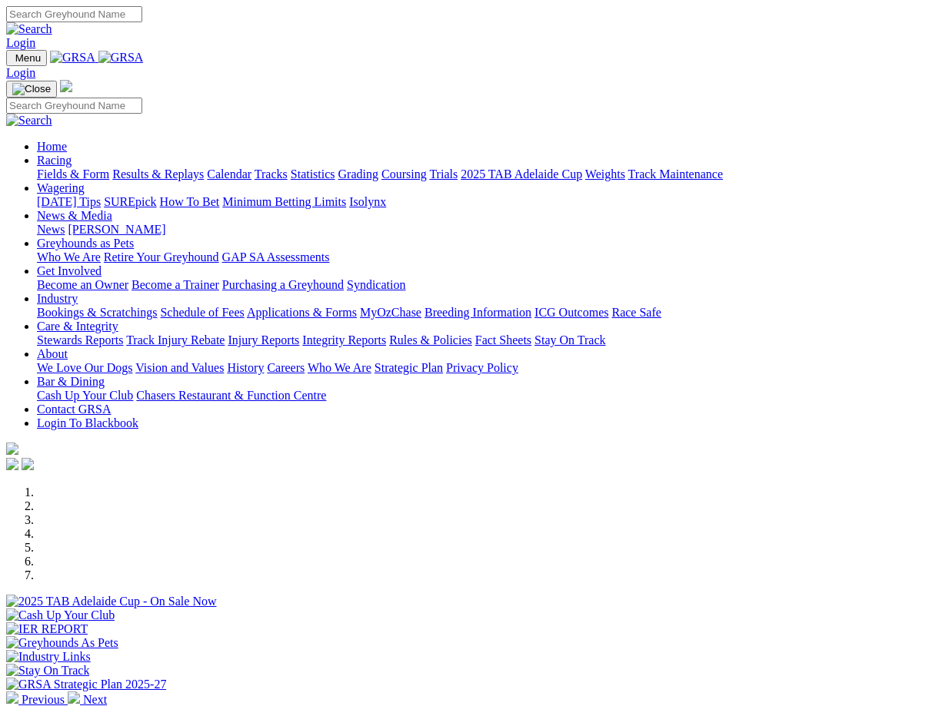
scroll to position [371, 0]
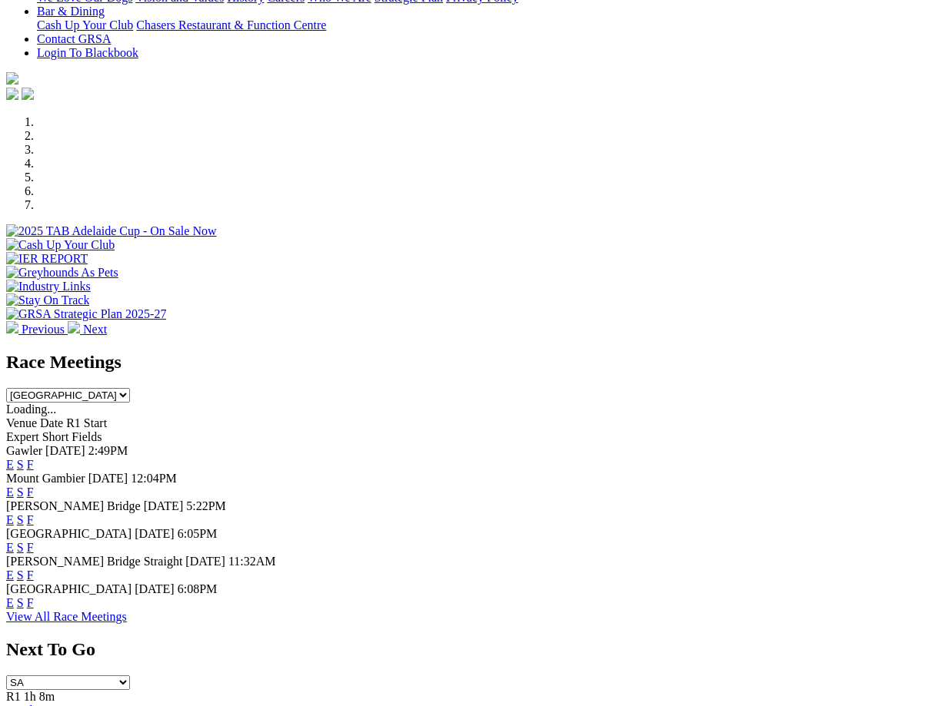
click at [34, 597] on link "F" at bounding box center [30, 603] width 7 height 13
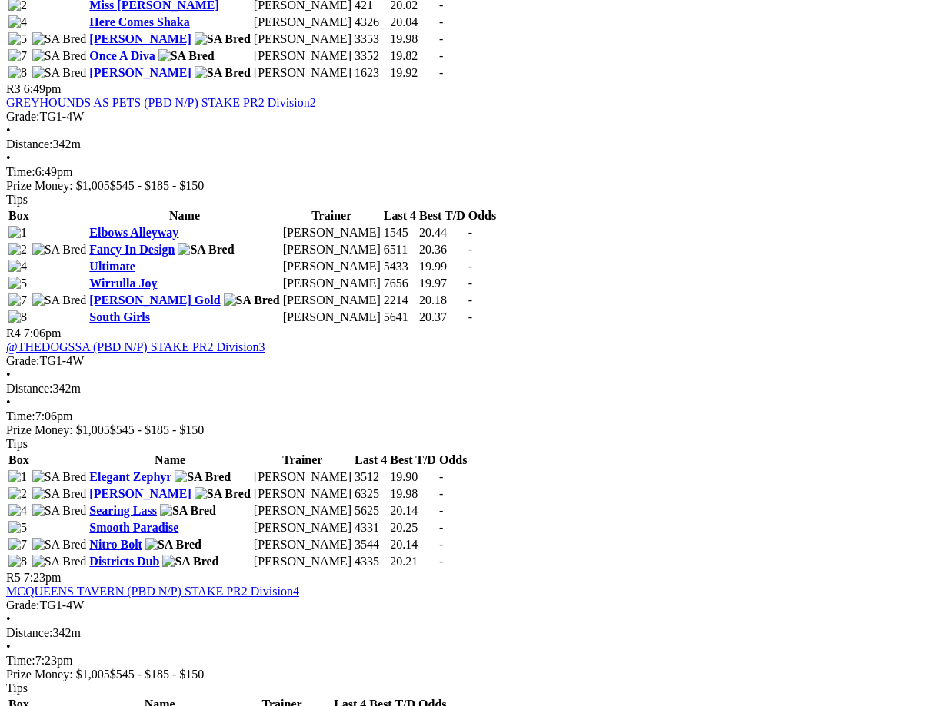
scroll to position [1125, 0]
